Goal: Information Seeking & Learning: Learn about a topic

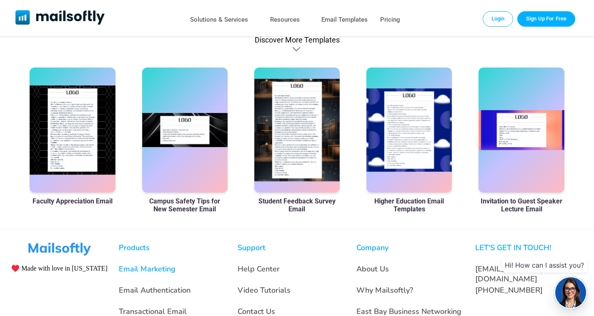
scroll to position [438, 0]
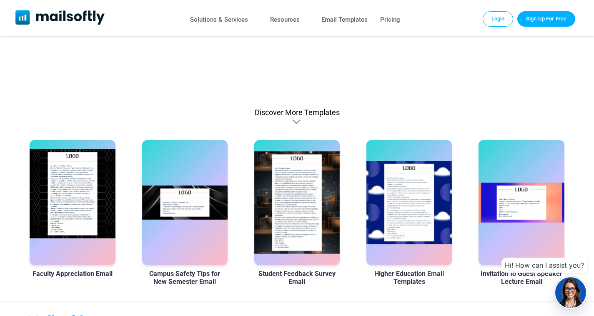
click at [81, 190] on div at bounding box center [72, 202] width 85 height 125
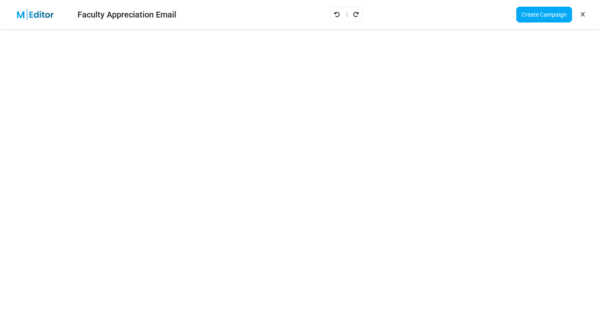
click at [583, 15] on icon at bounding box center [583, 15] width 4 height 0
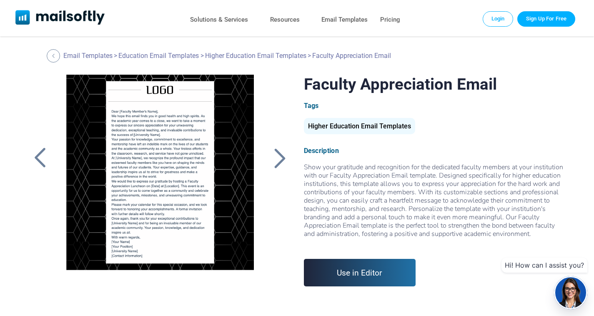
click at [280, 152] on div at bounding box center [279, 158] width 21 height 22
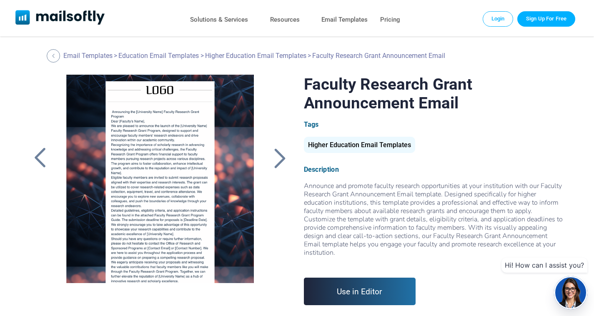
click at [279, 156] on div at bounding box center [279, 158] width 21 height 22
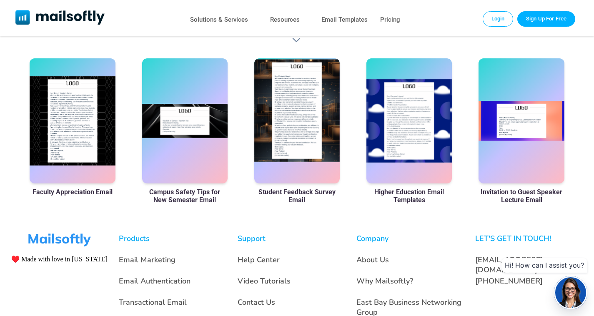
scroll to position [438, 0]
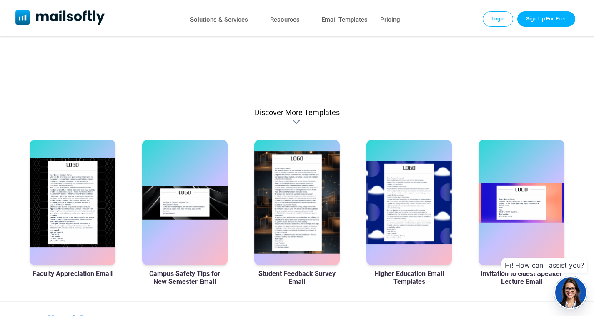
click at [297, 122] on div at bounding box center [297, 121] width 10 height 8
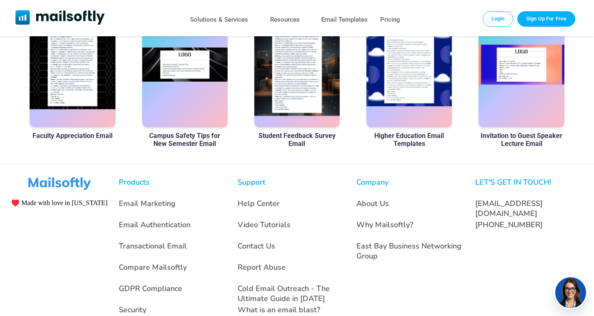
scroll to position [605, 0]
